Goal: Task Accomplishment & Management: Complete application form

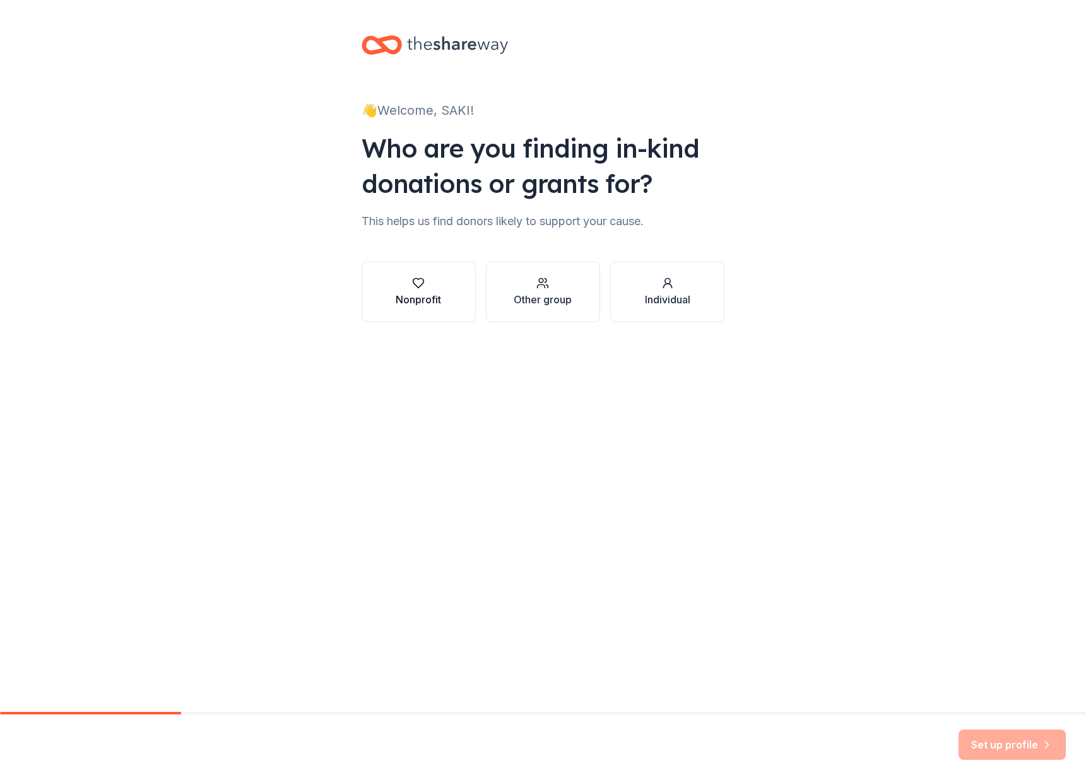
click at [422, 291] on div "Nonprofit" at bounding box center [417, 292] width 45 height 30
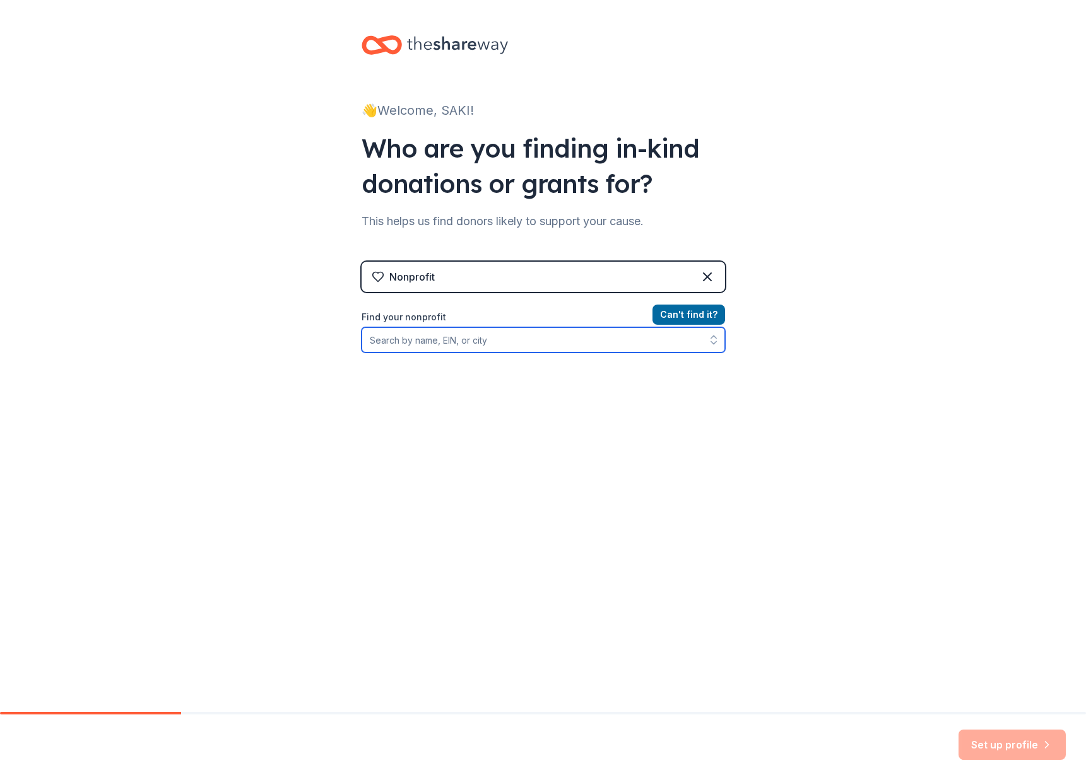
click at [575, 347] on input "Find your nonprofit" at bounding box center [542, 339] width 363 height 25
type input "[US_EMPLOYER_IDENTIFICATION_NUMBER]"
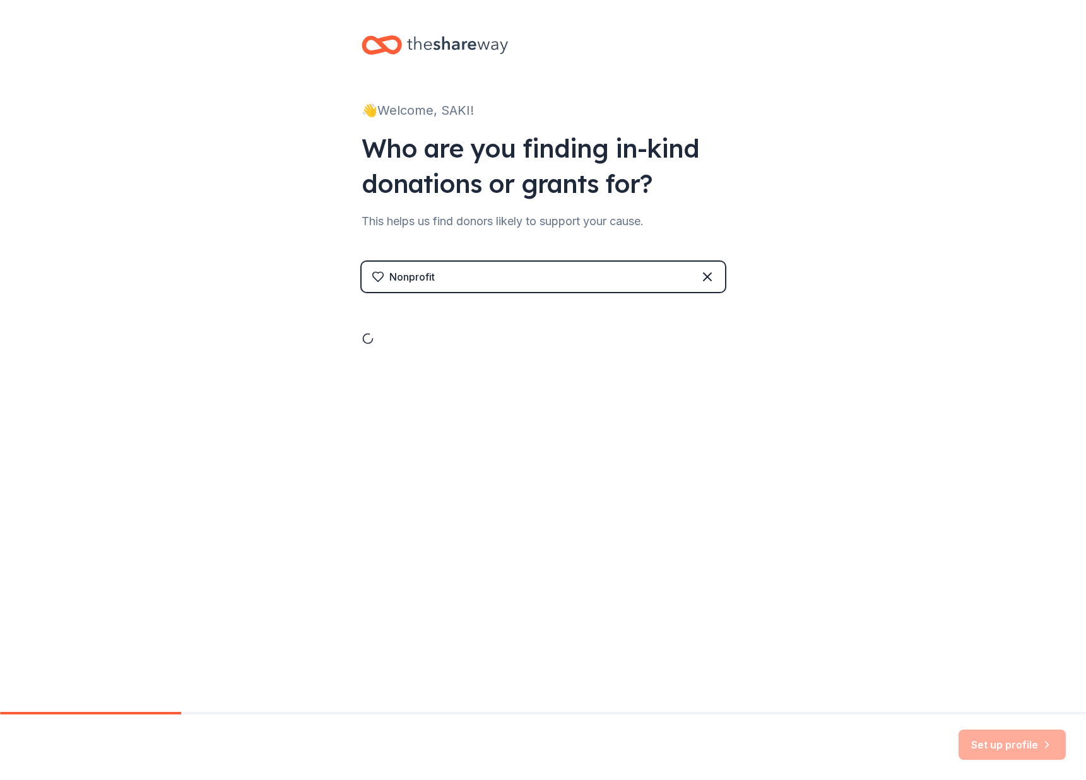
drag, startPoint x: 468, startPoint y: 379, endPoint x: 476, endPoint y: 380, distance: 7.6
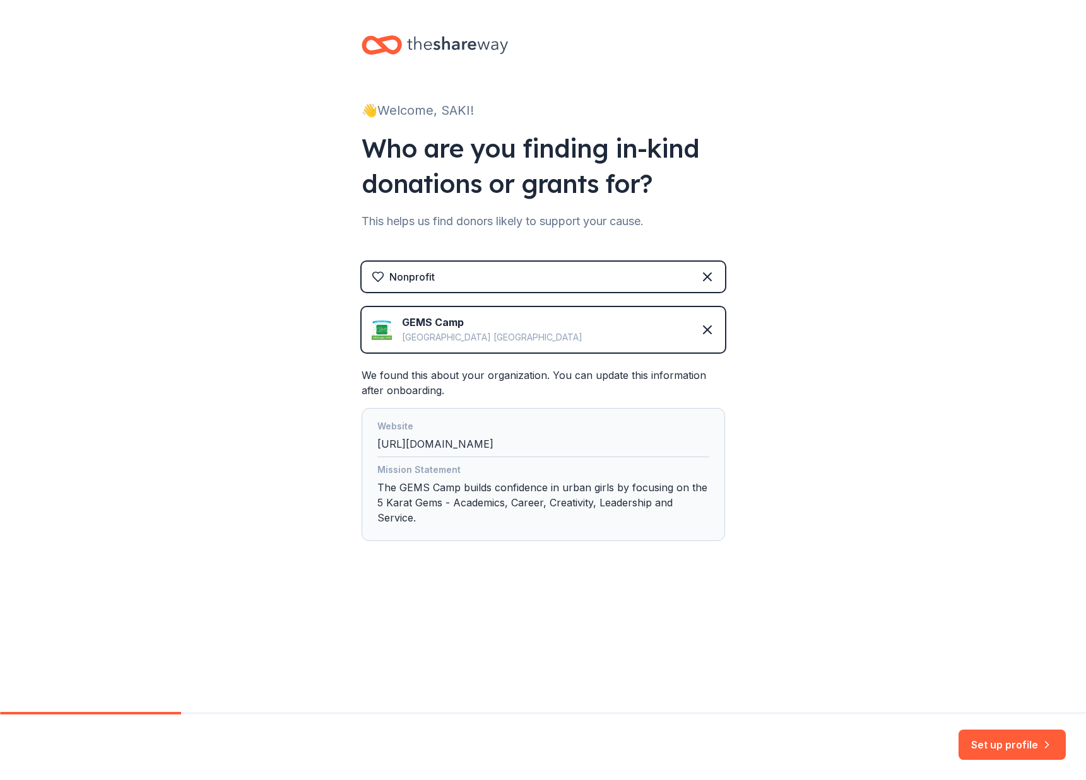
click at [523, 444] on div "Website [URL][DOMAIN_NAME]" at bounding box center [543, 438] width 332 height 38
click at [1002, 739] on button "Set up profile" at bounding box center [1011, 745] width 107 height 30
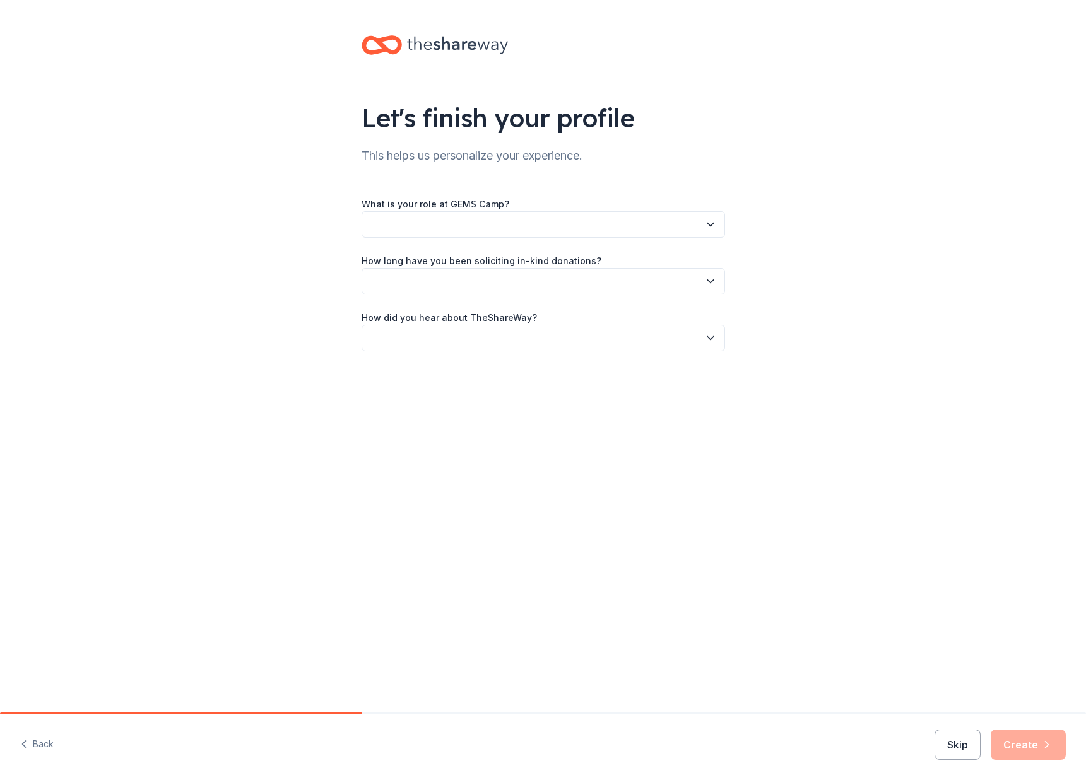
click at [428, 225] on button "button" at bounding box center [542, 224] width 363 height 26
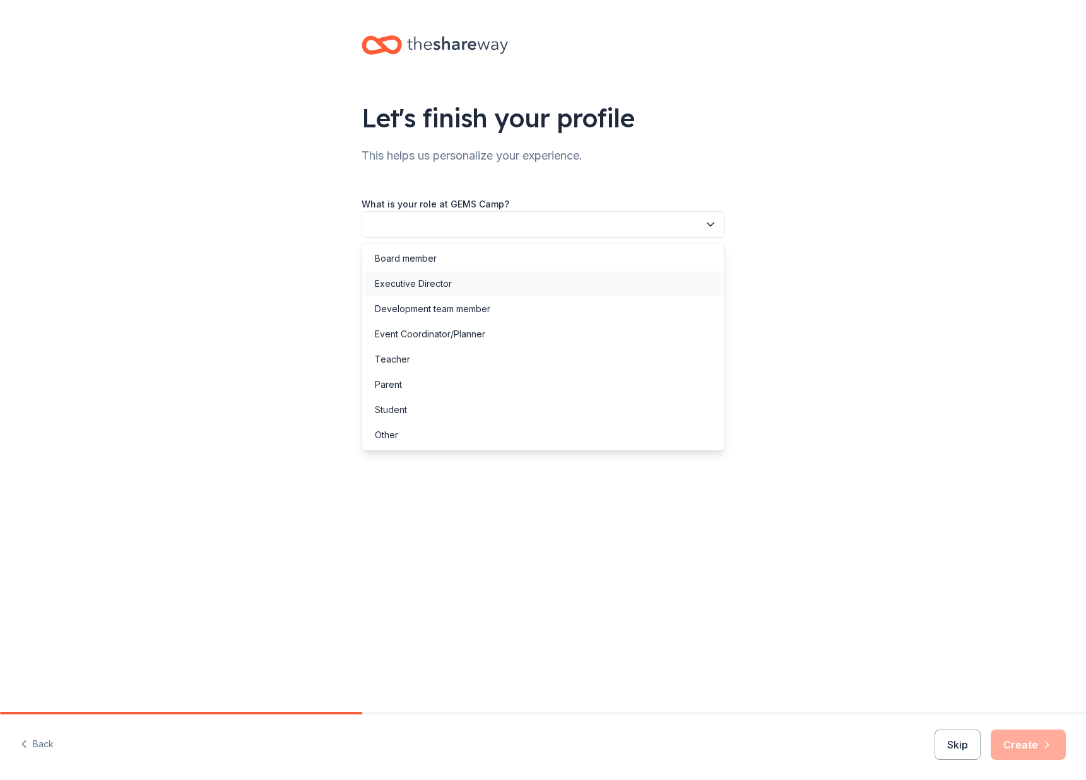
click at [442, 287] on div "Executive Director" at bounding box center [413, 283] width 77 height 15
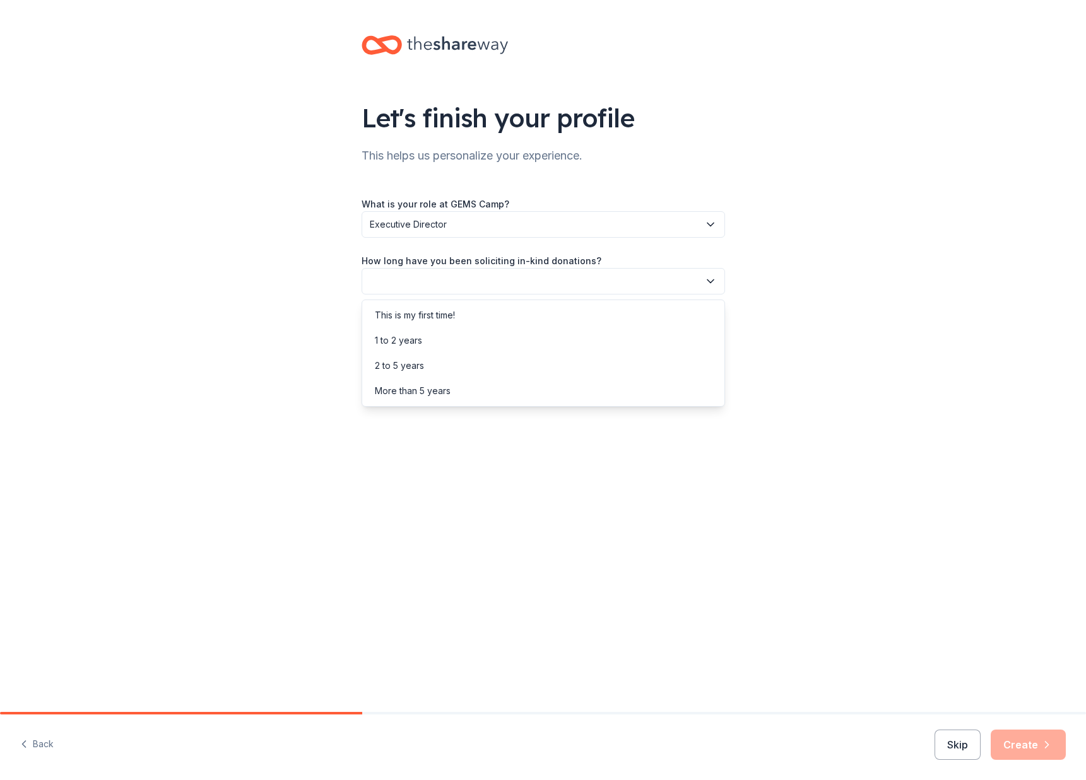
click at [450, 281] on button "button" at bounding box center [542, 281] width 363 height 26
click at [445, 336] on div "1 to 2 years" at bounding box center [543, 340] width 357 height 25
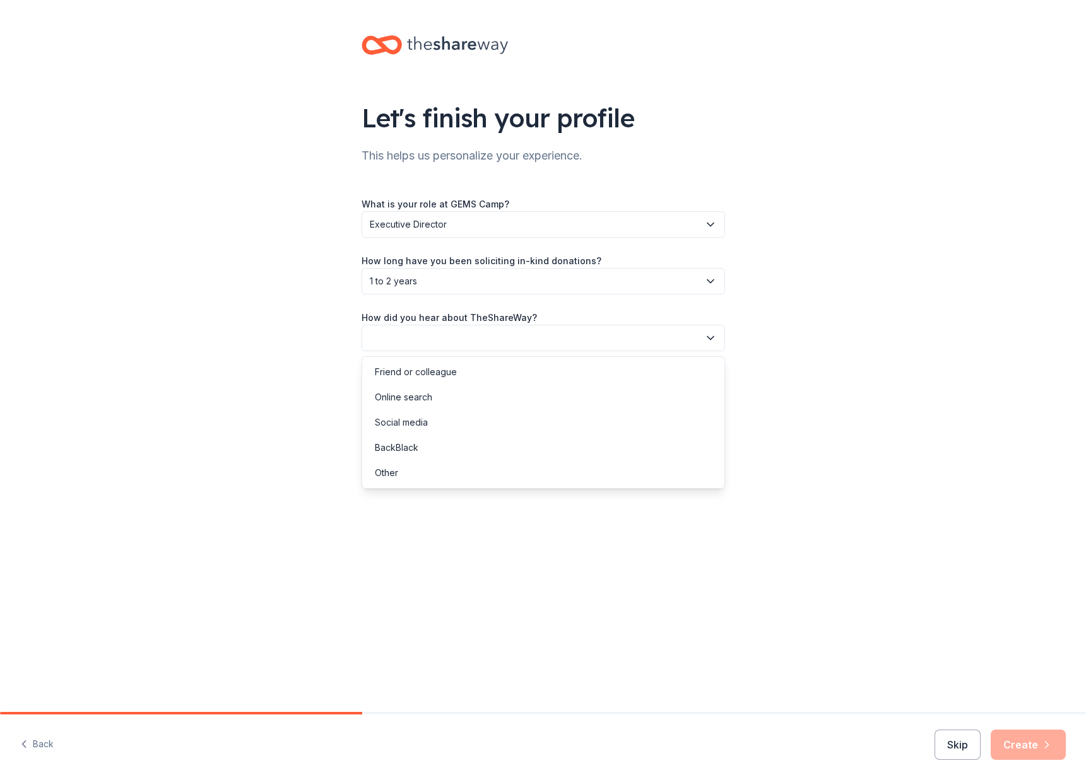
click at [447, 340] on button "button" at bounding box center [542, 338] width 363 height 26
drag, startPoint x: 448, startPoint y: 392, endPoint x: 442, endPoint y: 386, distance: 8.9
click at [449, 392] on div "Online search" at bounding box center [543, 397] width 357 height 25
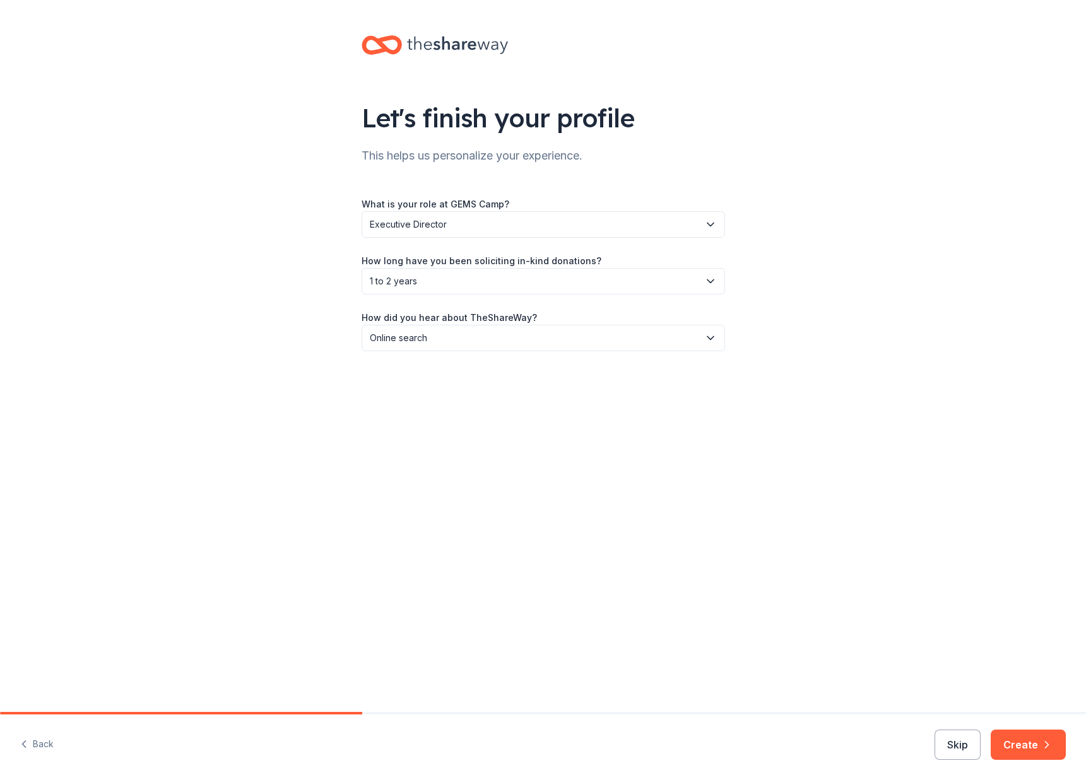
click at [1031, 743] on button "Create" at bounding box center [1027, 745] width 75 height 30
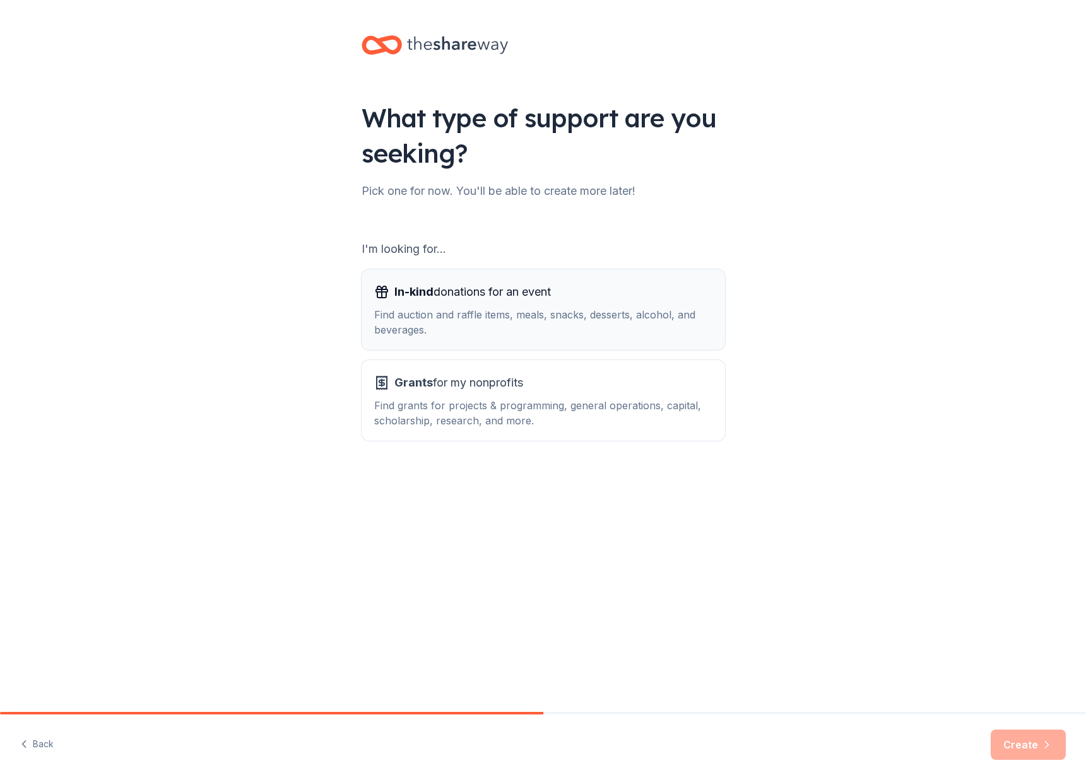
click at [529, 316] on div "Find auction and raffle items, meals, snacks, desserts, alcohol, and beverages." at bounding box center [543, 322] width 338 height 30
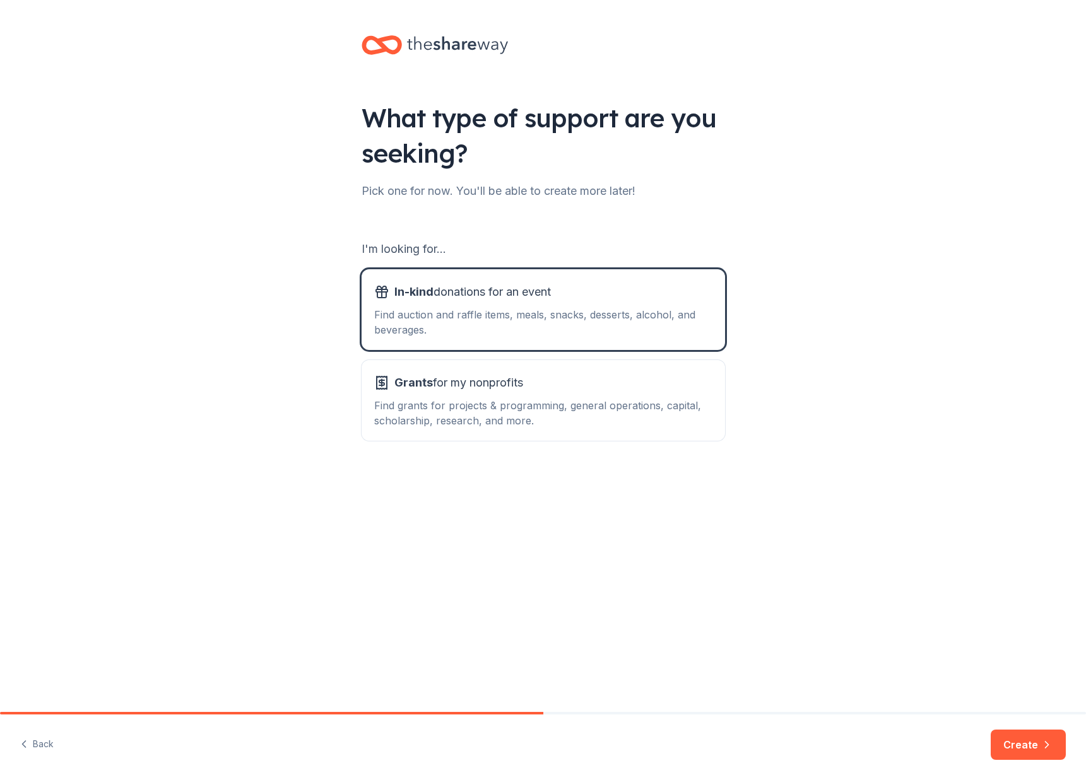
click at [1049, 745] on icon "button" at bounding box center [1046, 745] width 13 height 13
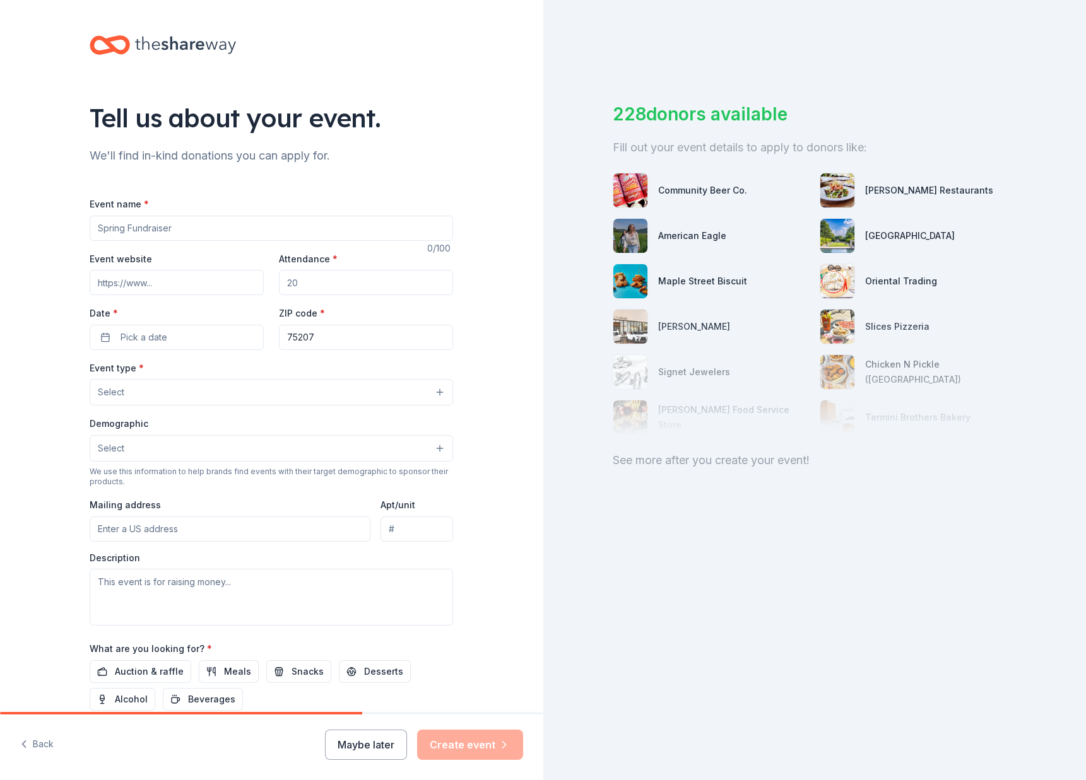
click at [189, 230] on input "Event name *" at bounding box center [271, 228] width 363 height 25
type input "Dallas Fashion Week"
paste input "[URL][DOMAIN_NAME]"
type input "[URL][DOMAIN_NAME]"
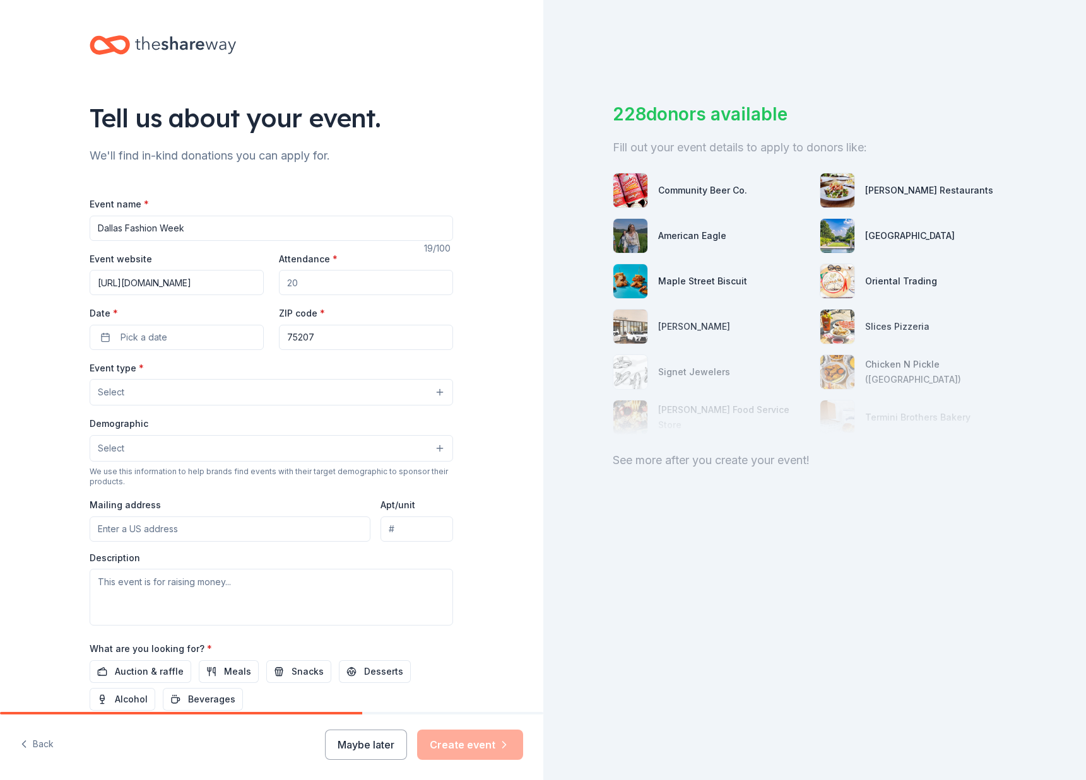
scroll to position [0, 0]
click at [331, 284] on input "Attendance *" at bounding box center [366, 282] width 174 height 25
type input "250"
click at [166, 337] on span "Pick a date" at bounding box center [143, 337] width 47 height 15
click at [240, 364] on button "Go to next month" at bounding box center [245, 371] width 18 height 18
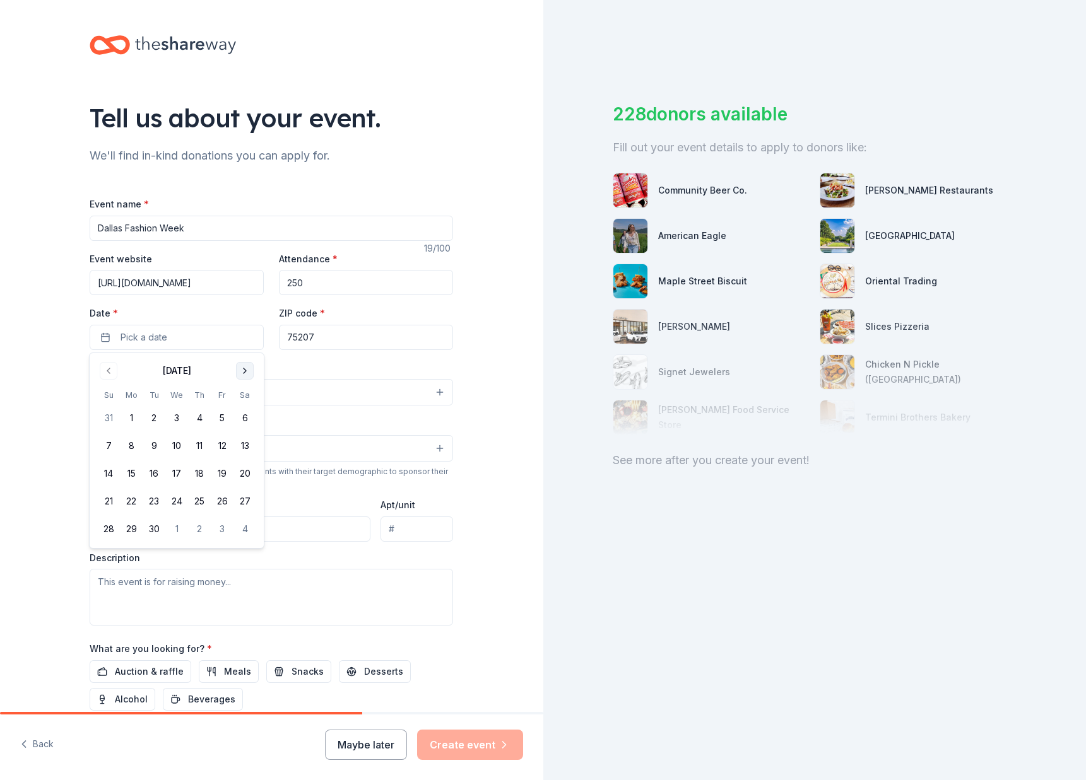
click at [247, 374] on button "Go to next month" at bounding box center [245, 371] width 18 height 18
drag, startPoint x: 173, startPoint y: 444, endPoint x: 205, endPoint y: 425, distance: 37.3
click at [173, 444] on button "8" at bounding box center [176, 446] width 23 height 23
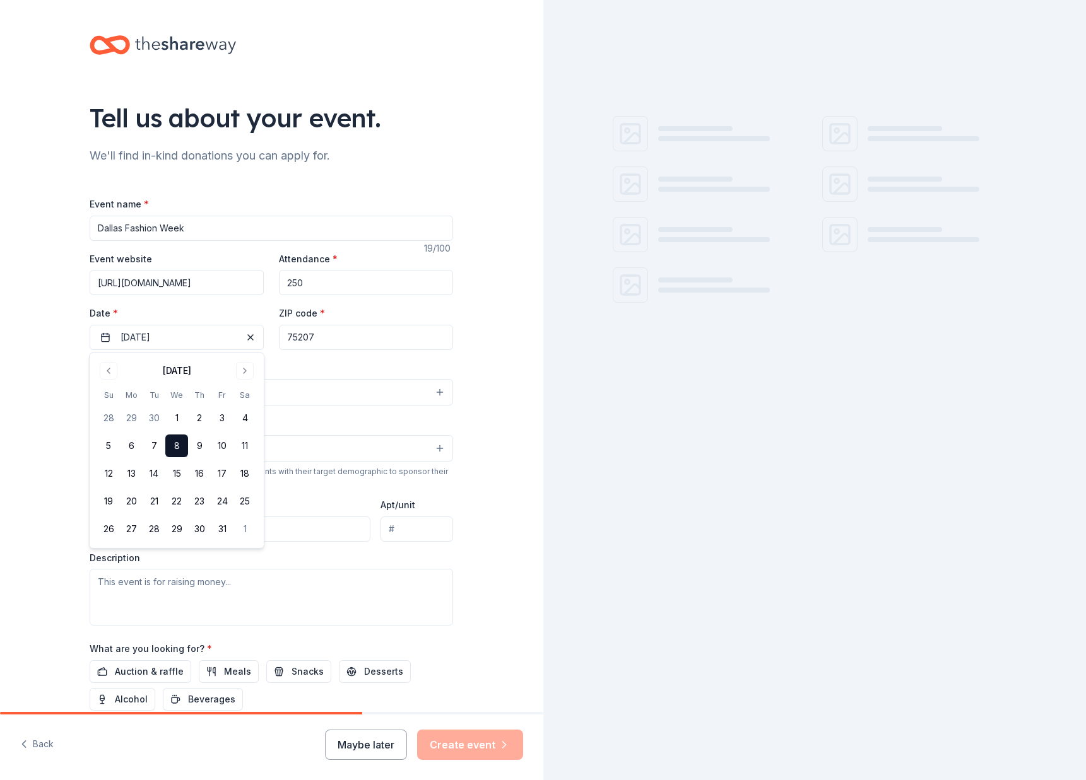
click at [326, 344] on input "75207" at bounding box center [366, 337] width 174 height 25
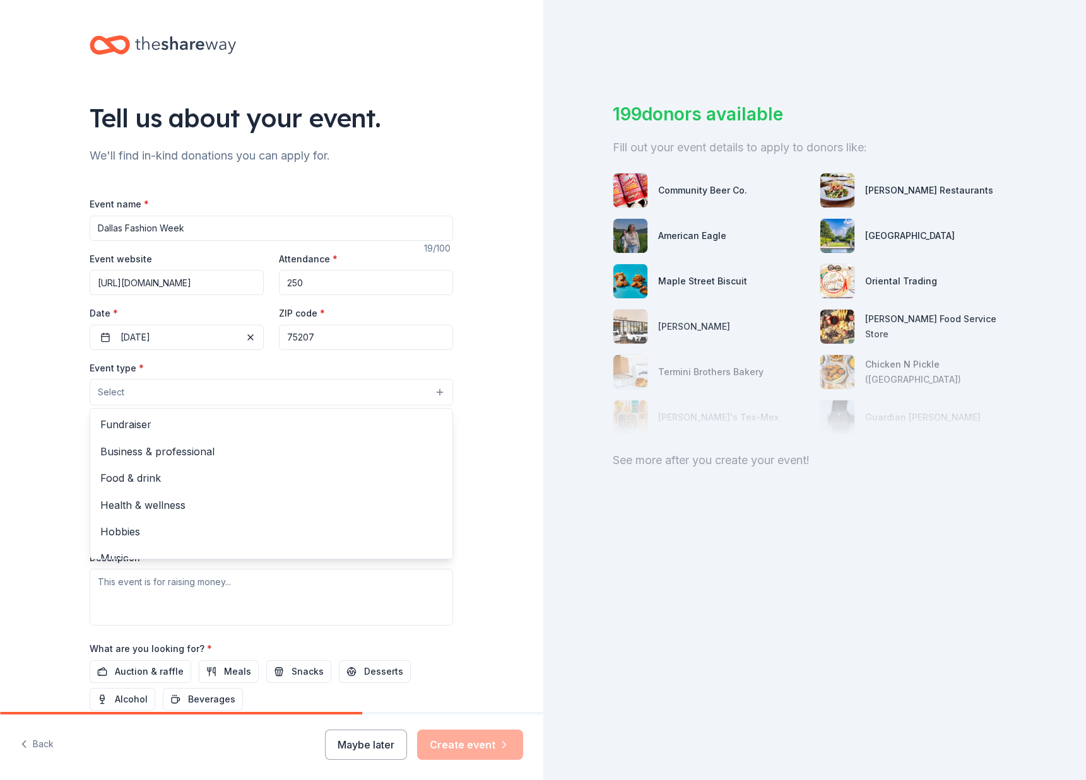
click at [172, 398] on button "Select" at bounding box center [271, 392] width 363 height 26
click at [160, 427] on span "Fundraiser" at bounding box center [271, 424] width 342 height 16
click at [53, 440] on div "Tell us about your event. We'll find in-kind donations you can apply for. Event…" at bounding box center [271, 420] width 543 height 841
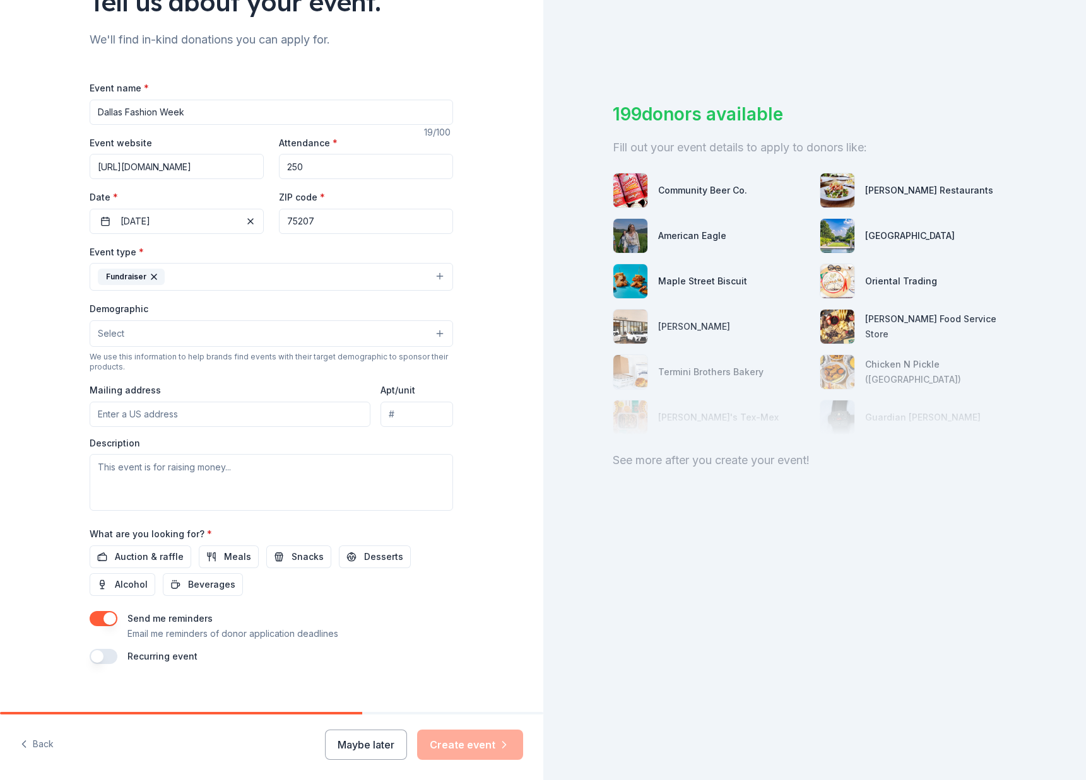
scroll to position [129, 0]
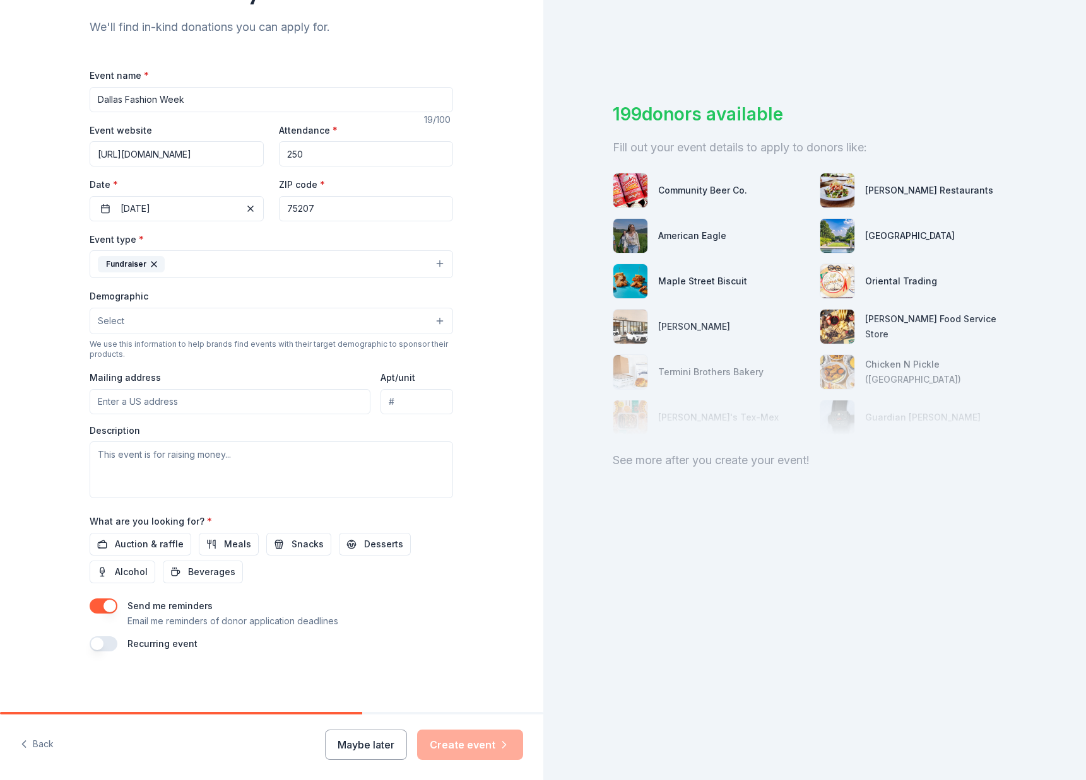
click at [164, 319] on button "Select" at bounding box center [271, 321] width 363 height 26
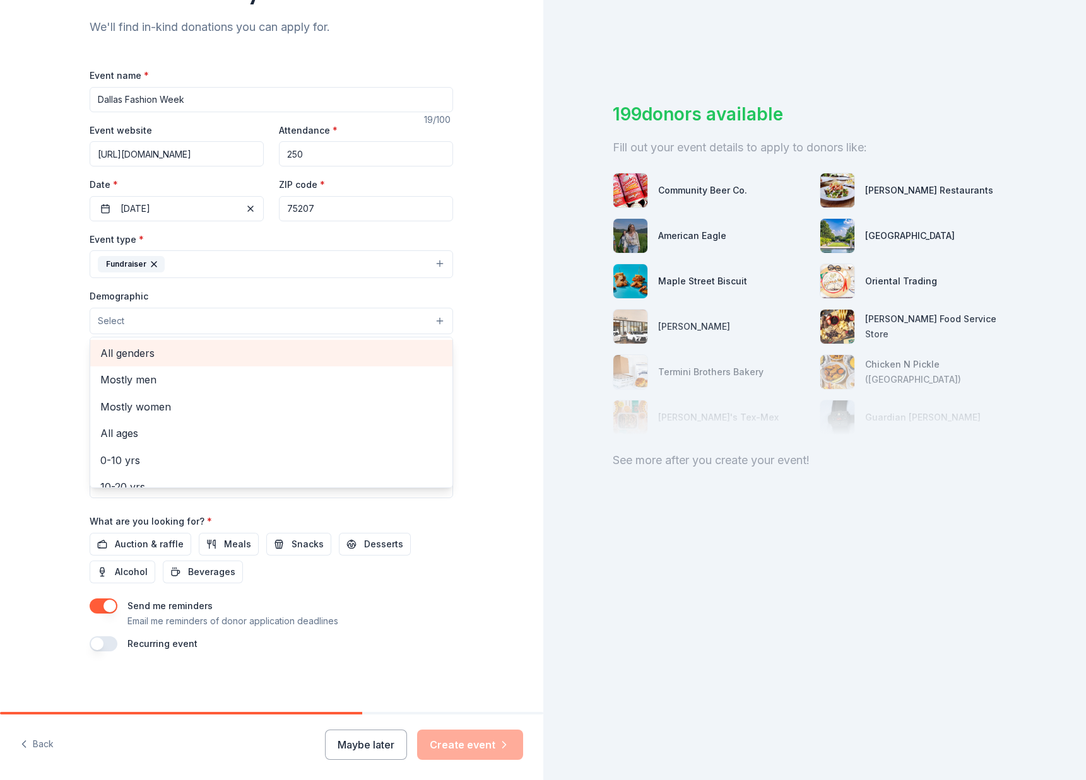
click at [169, 357] on span "All genders" at bounding box center [271, 353] width 342 height 16
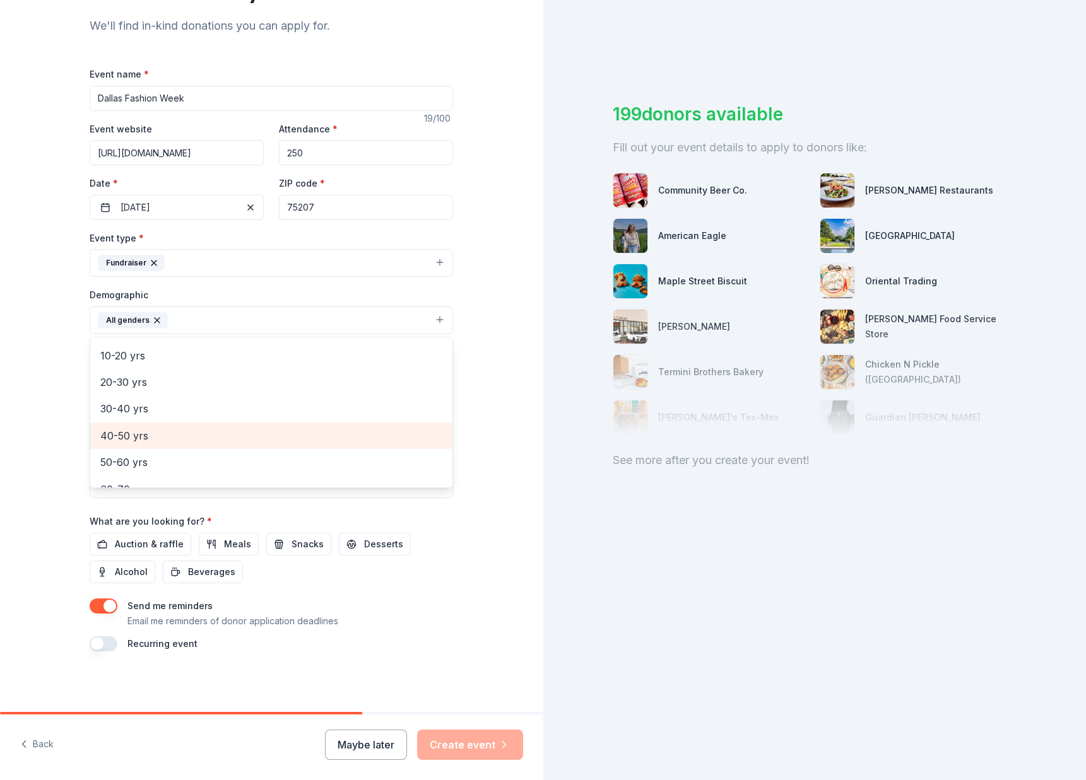
scroll to position [111, 0]
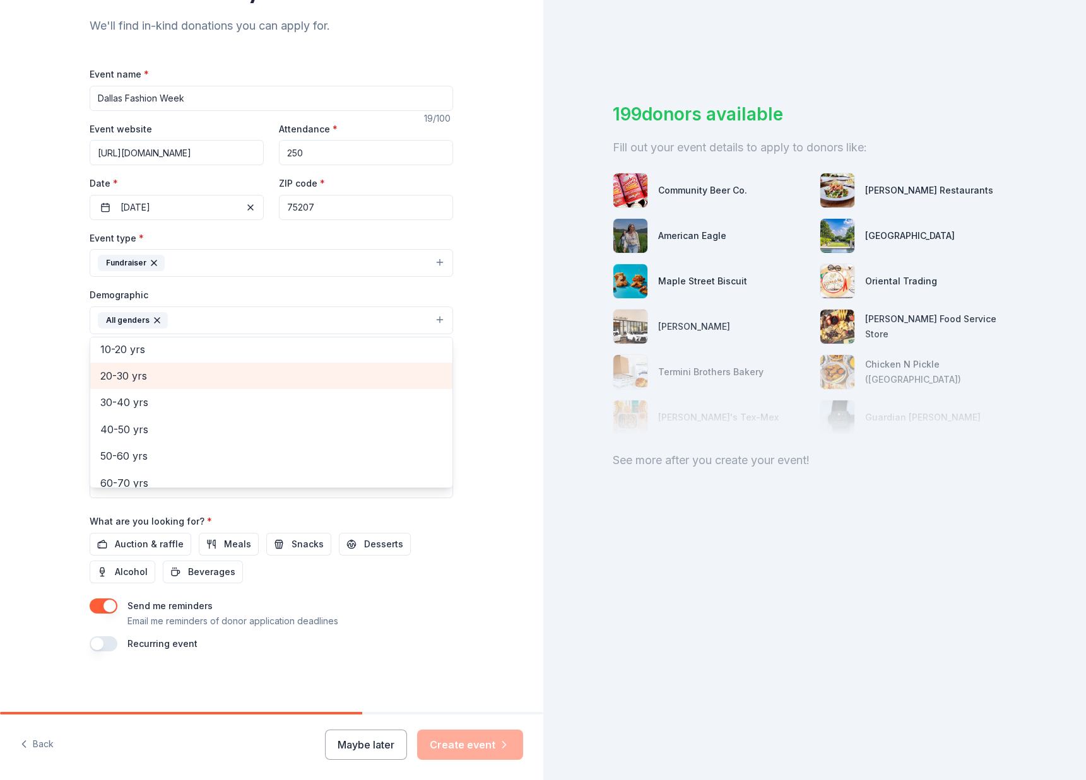
click at [202, 375] on span "20-30 yrs" at bounding box center [271, 376] width 342 height 16
click at [205, 377] on span "30-40 yrs" at bounding box center [271, 376] width 342 height 16
click at [201, 384] on span "40-50 yrs" at bounding box center [271, 376] width 342 height 16
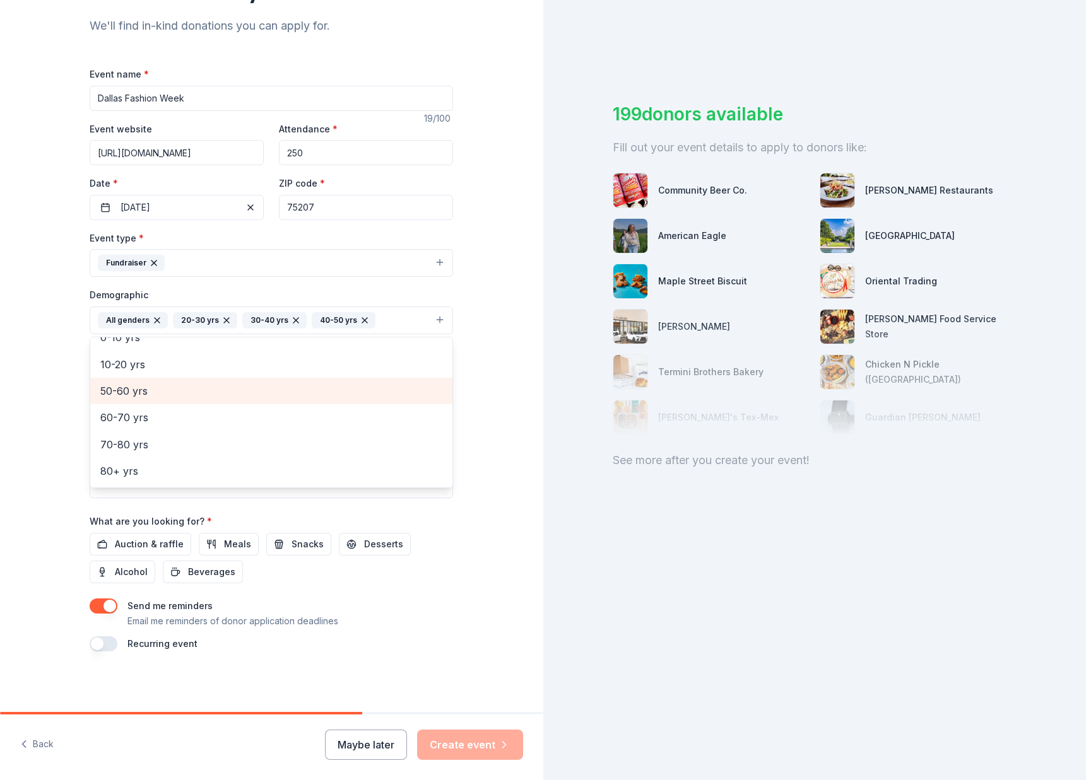
scroll to position [96, 0]
click at [56, 405] on div "Tell us about your event. We'll find in-kind donations you can apply for. Event…" at bounding box center [271, 291] width 543 height 842
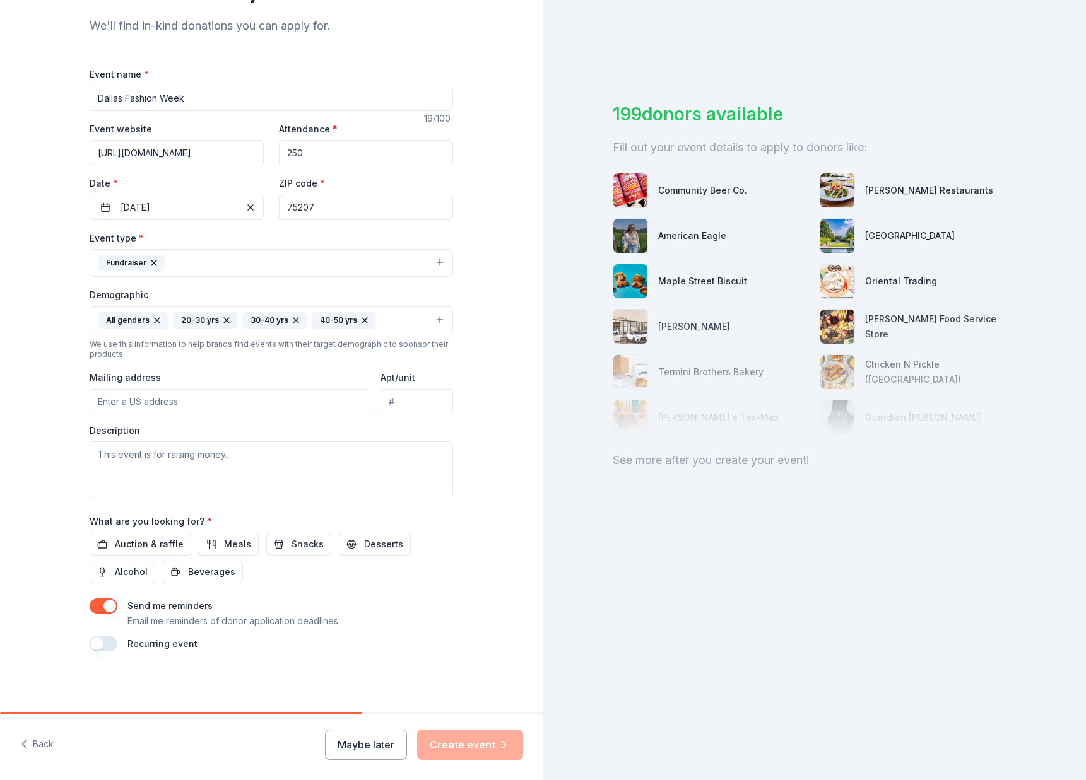
click at [135, 407] on input "Mailing address" at bounding box center [230, 401] width 281 height 25
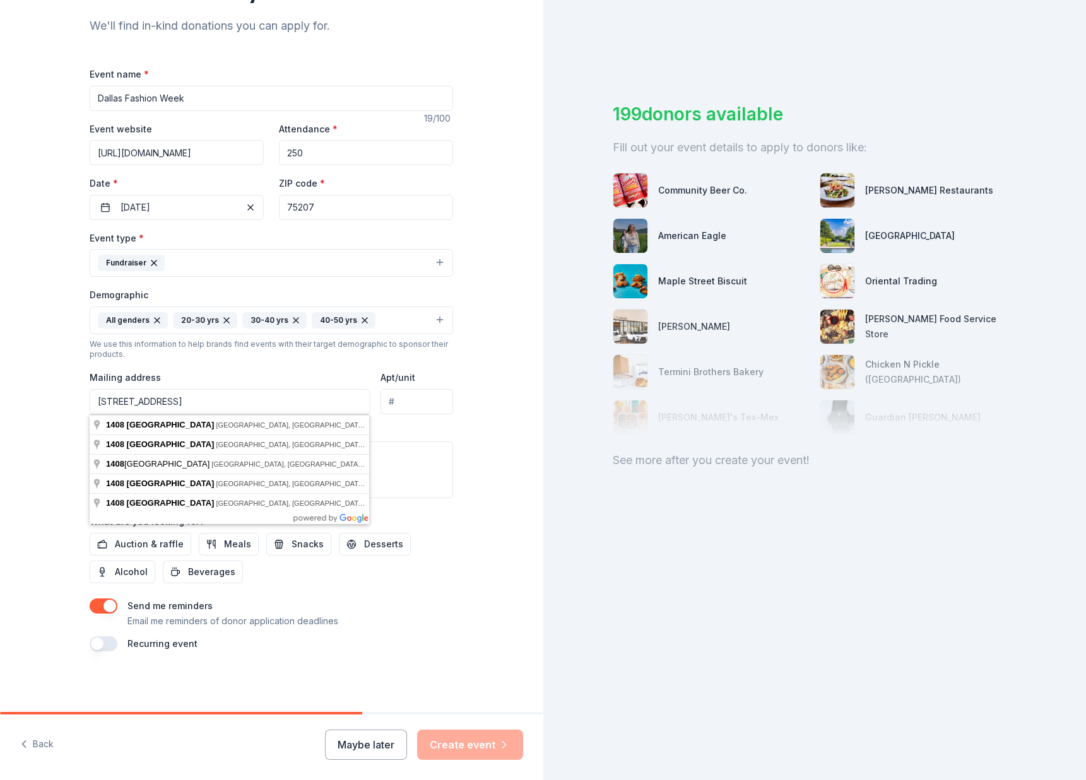
type input "[STREET_ADDRESS]"
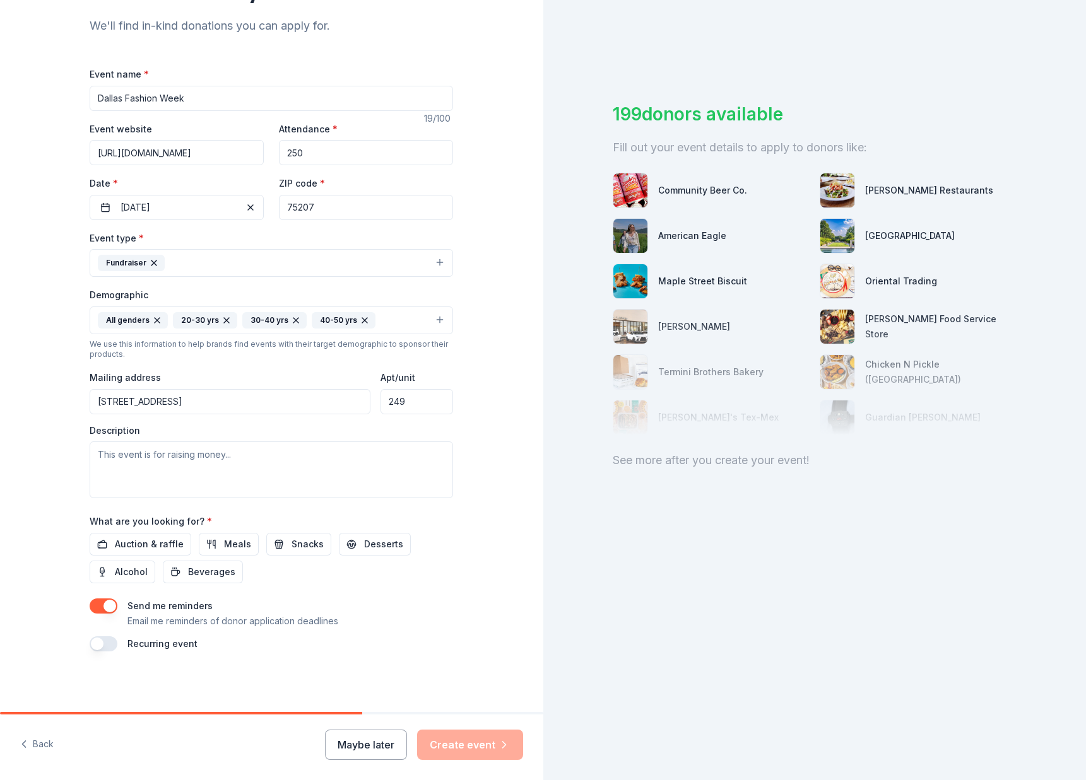
type input "249"
paste textarea "This stellar evening will be a high-profile evening blending fashion, art, and …"
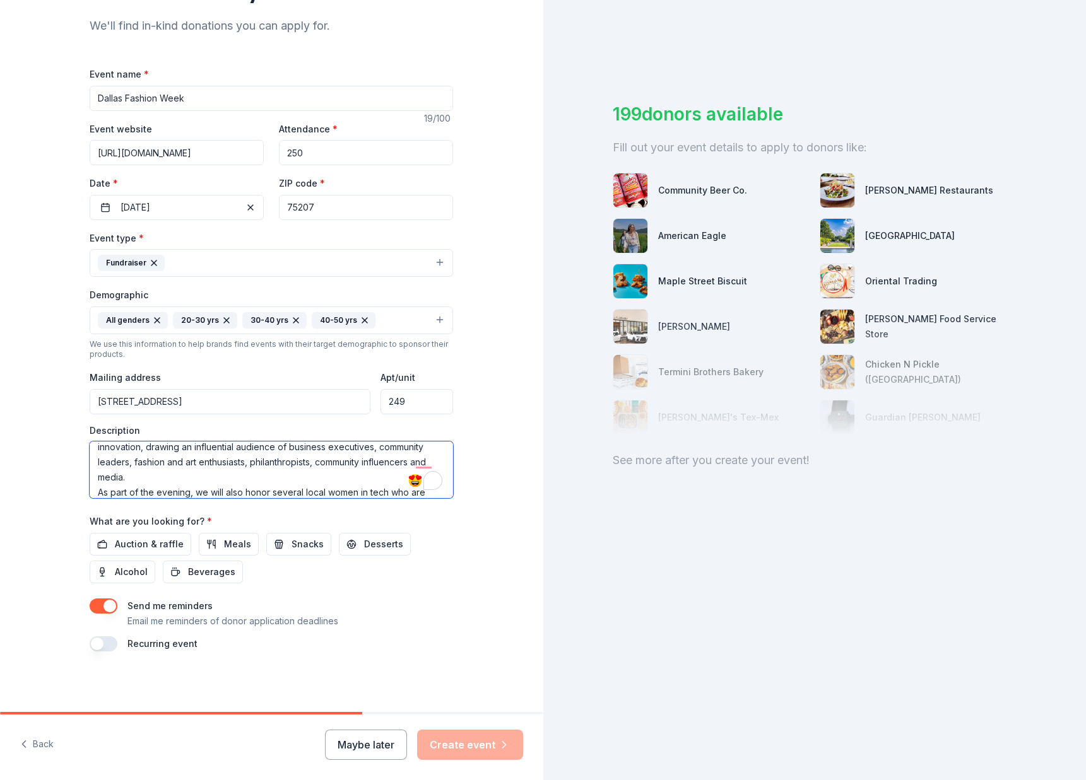
scroll to position [0, 0]
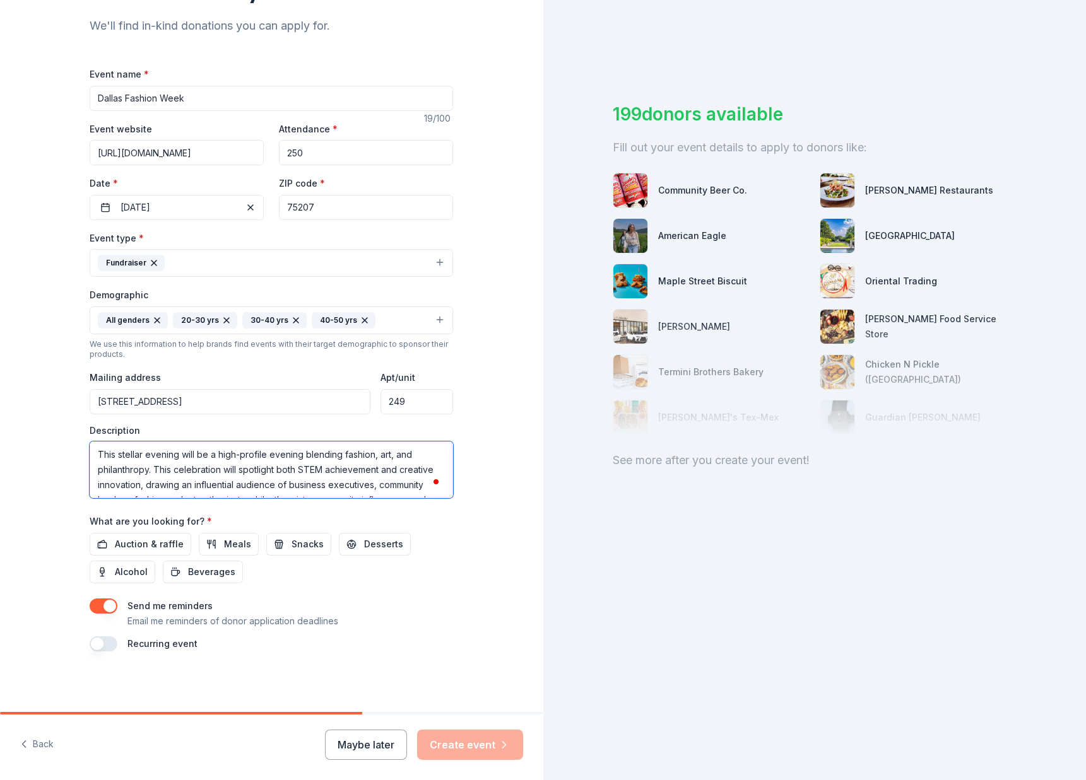
click at [98, 459] on textarea "This stellar evening will be a high-profile evening blending fashion, art, and …" at bounding box center [271, 470] width 363 height 57
click at [149, 470] on textarea "This stellar evening will be a high-profile evening blending fashion, art, and …" at bounding box center [271, 470] width 363 height 57
paste textarea "I’m reaching out as a Board Member of The GEMS Camp, a Dallas-based 501(c)(3) n…"
drag, startPoint x: 198, startPoint y: 469, endPoint x: 361, endPoint y: 471, distance: 163.4
click at [361, 471] on textarea "This stellar evening will be a high-profile evening blending fashion, art, and …" at bounding box center [271, 470] width 363 height 57
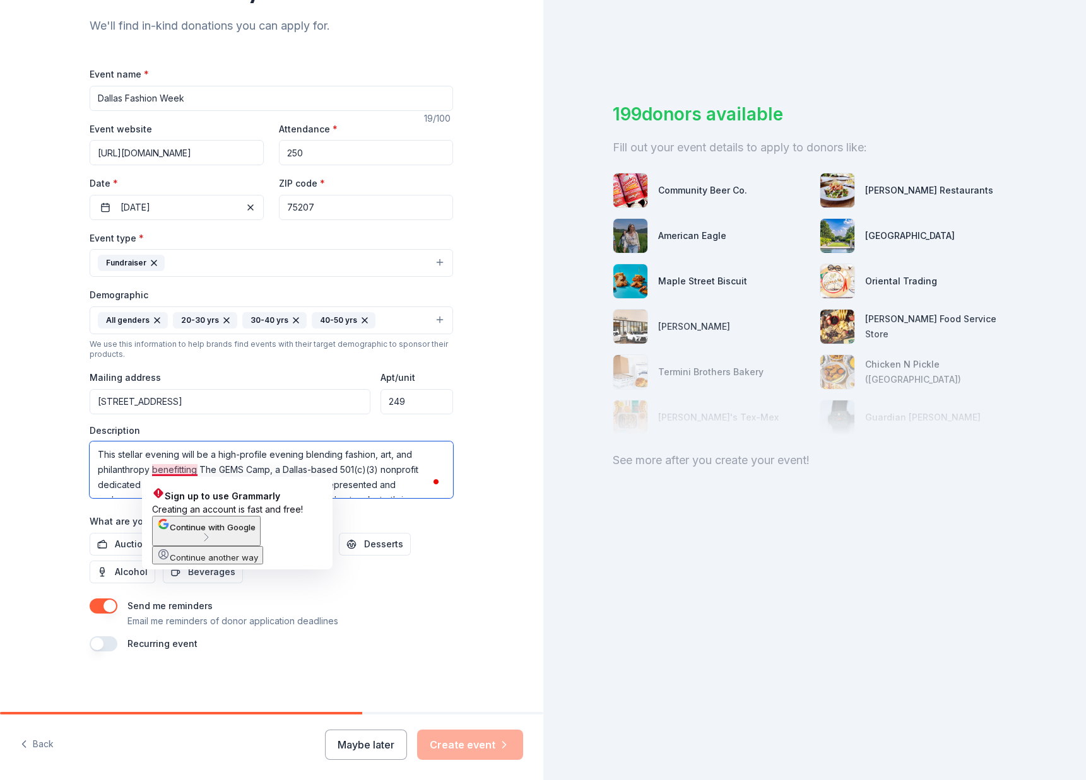
drag, startPoint x: 181, startPoint y: 468, endPoint x: 202, endPoint y: 468, distance: 21.4
click at [182, 468] on textarea "This stellar evening will be a high-profile evening blending fashion, art, and …" at bounding box center [271, 470] width 363 height 57
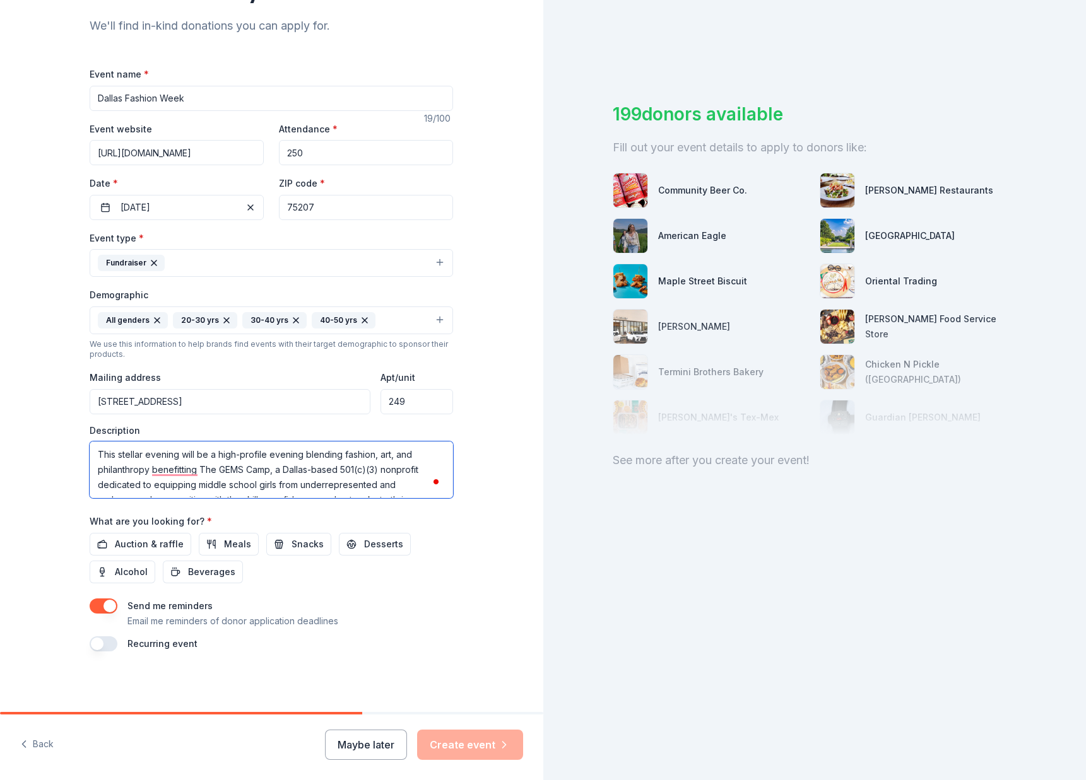
click at [203, 470] on textarea "This stellar evening will be a high-profile evening blending fashion, art, and …" at bounding box center [271, 470] width 363 height 57
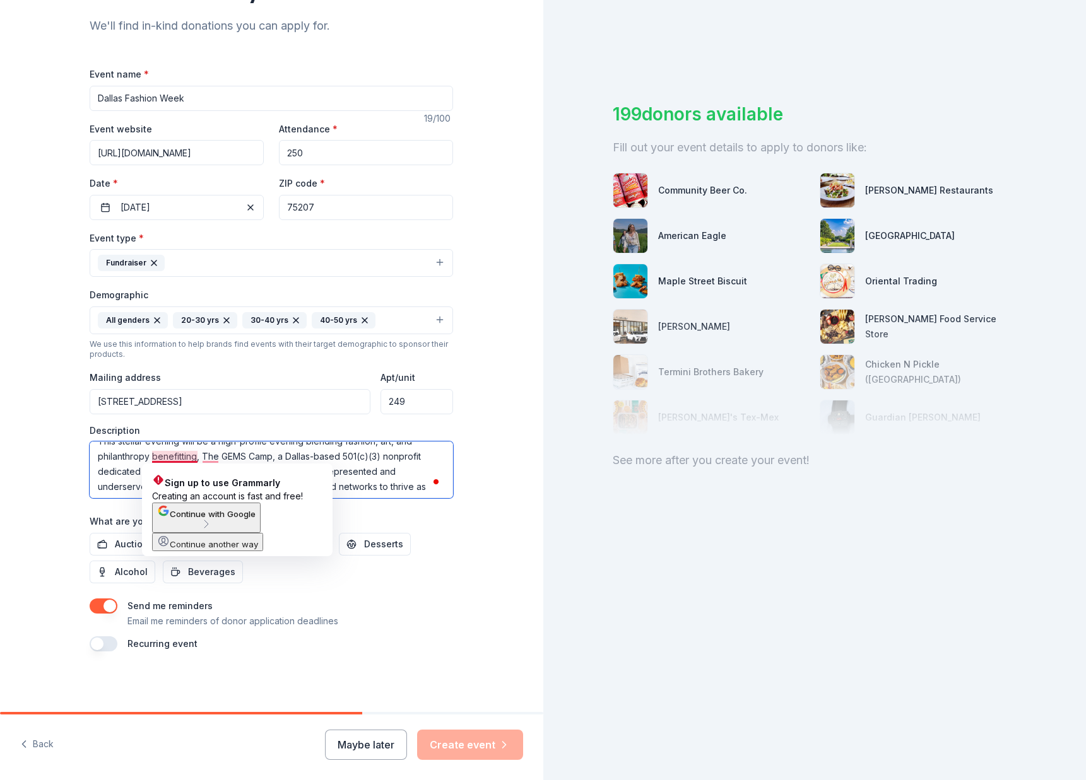
click at [185, 458] on textarea "This stellar evening will be a high-profile evening blending fashion, art, and …" at bounding box center [271, 470] width 363 height 57
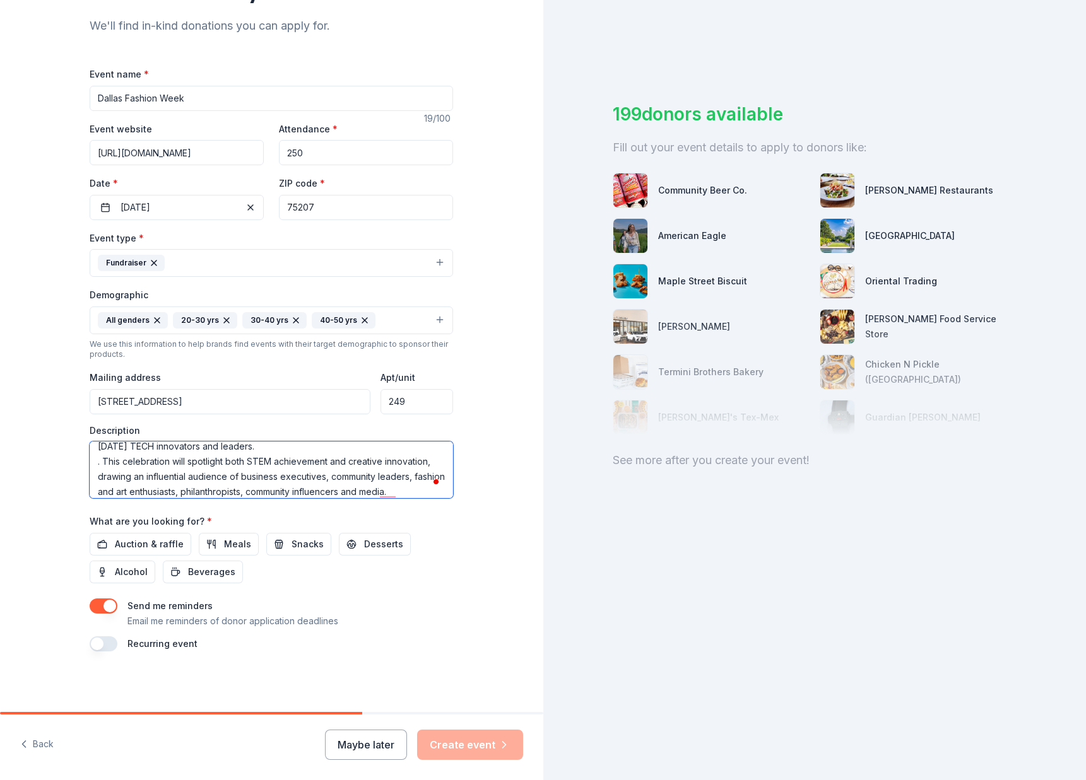
scroll to position [0, 0]
click at [103, 467] on textarea "This stellar evening will be a high-profile evening blending fashion, art, and …" at bounding box center [271, 470] width 363 height 57
click at [251, 471] on textarea "This stellar evening will be a high-profile evening blending fashion, art, and …" at bounding box center [271, 470] width 363 height 57
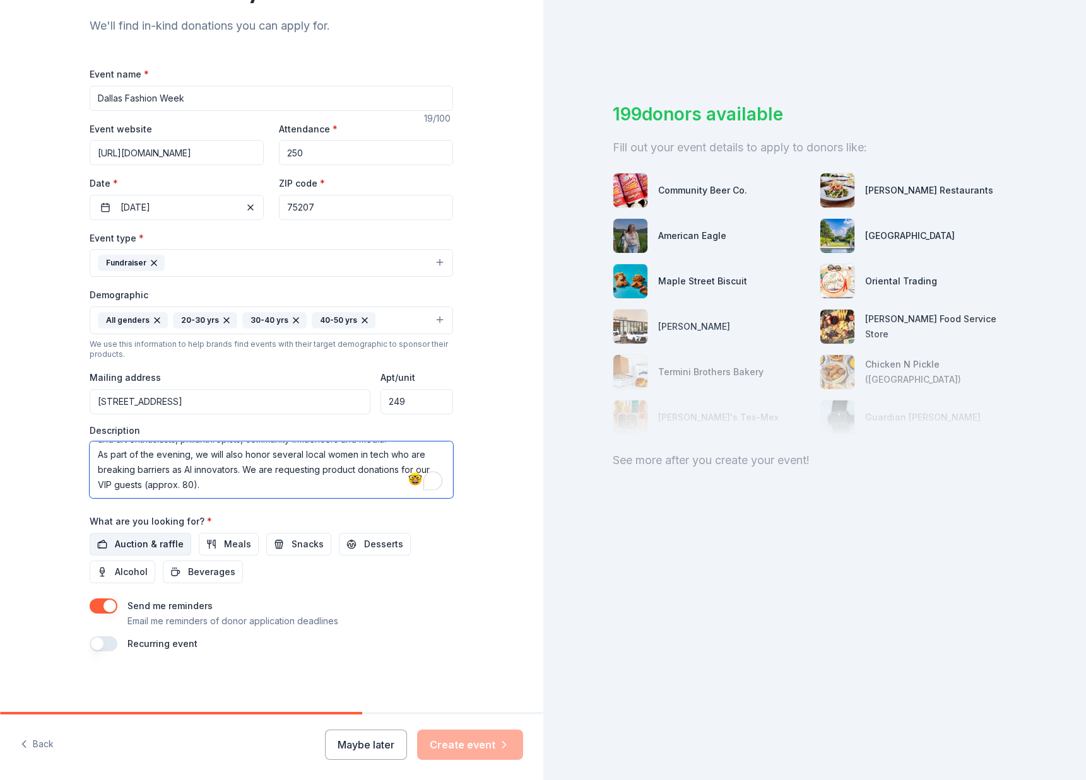
type textarea "This stellar evening will be a high-profile evening blending fashion, art, and …"
click at [138, 542] on span "Auction & raffle" at bounding box center [149, 544] width 69 height 15
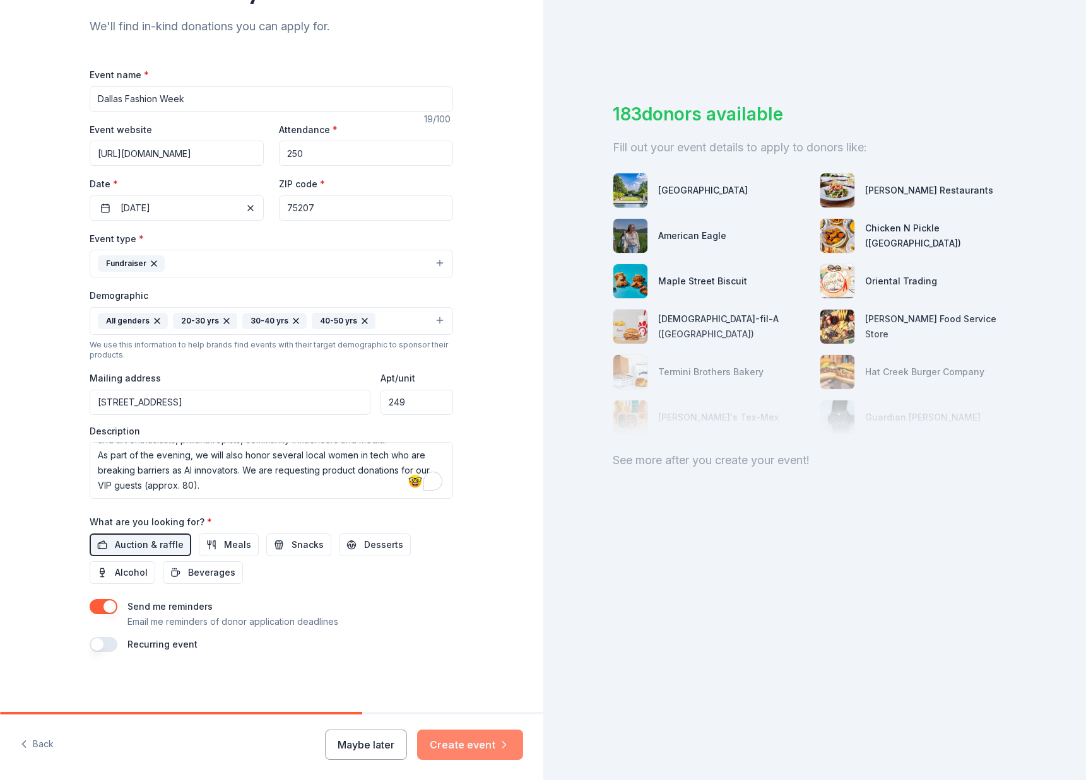
click at [472, 747] on button "Create event" at bounding box center [470, 745] width 106 height 30
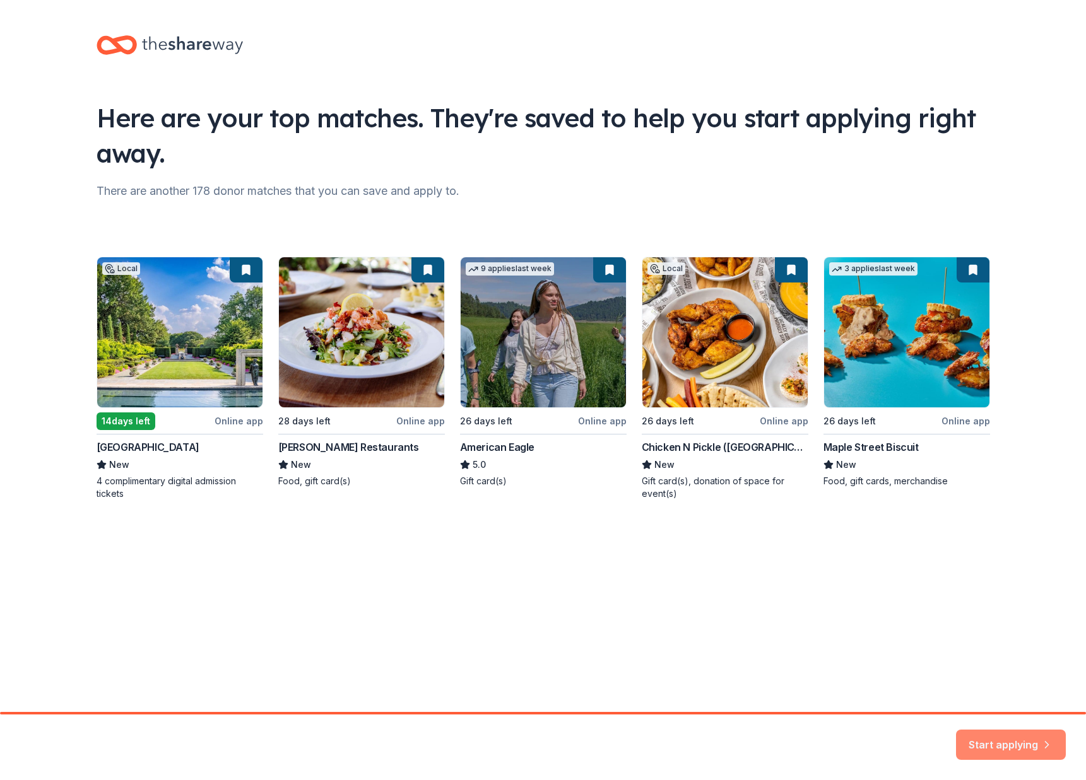
click at [1020, 746] on button "Start applying" at bounding box center [1011, 738] width 110 height 30
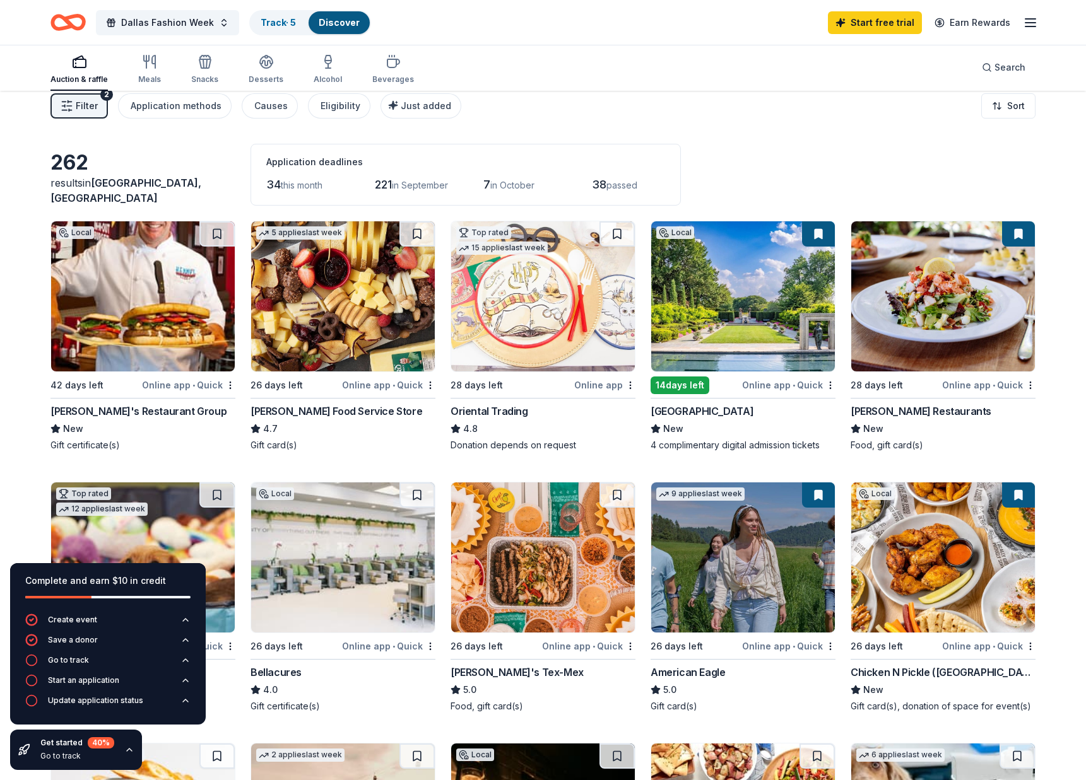
scroll to position [9, 0]
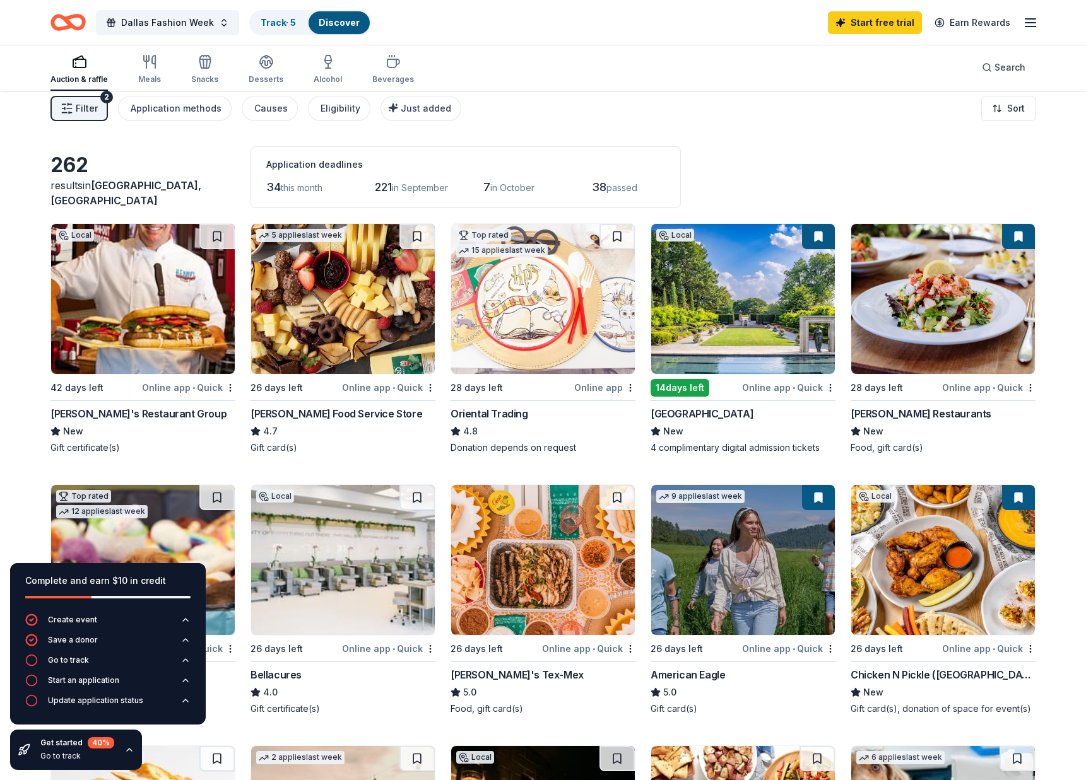
click at [554, 585] on img at bounding box center [543, 560] width 184 height 150
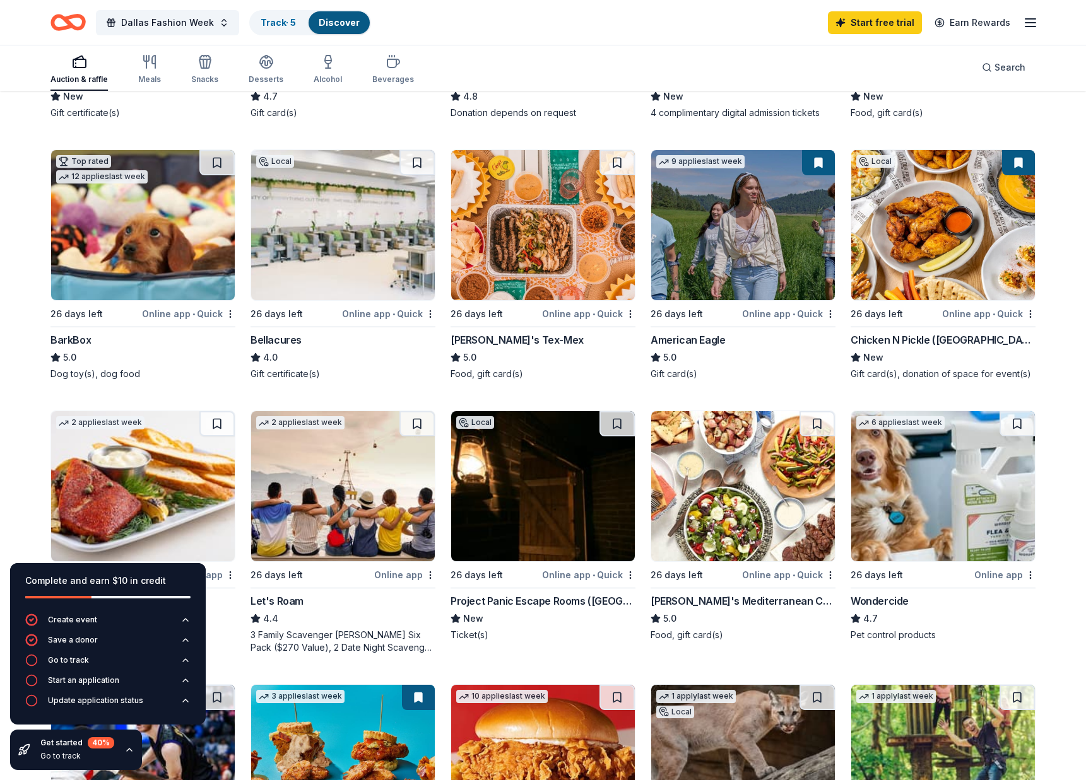
scroll to position [0, 0]
